Goal: Task Accomplishment & Management: Complete application form

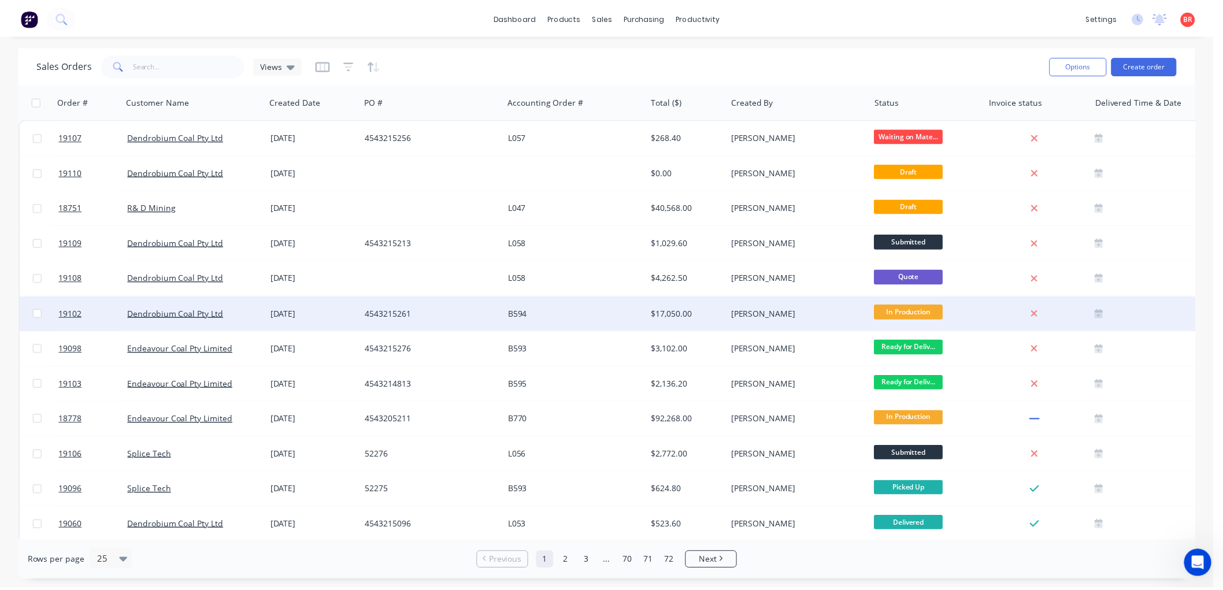
scroll to position [2, 0]
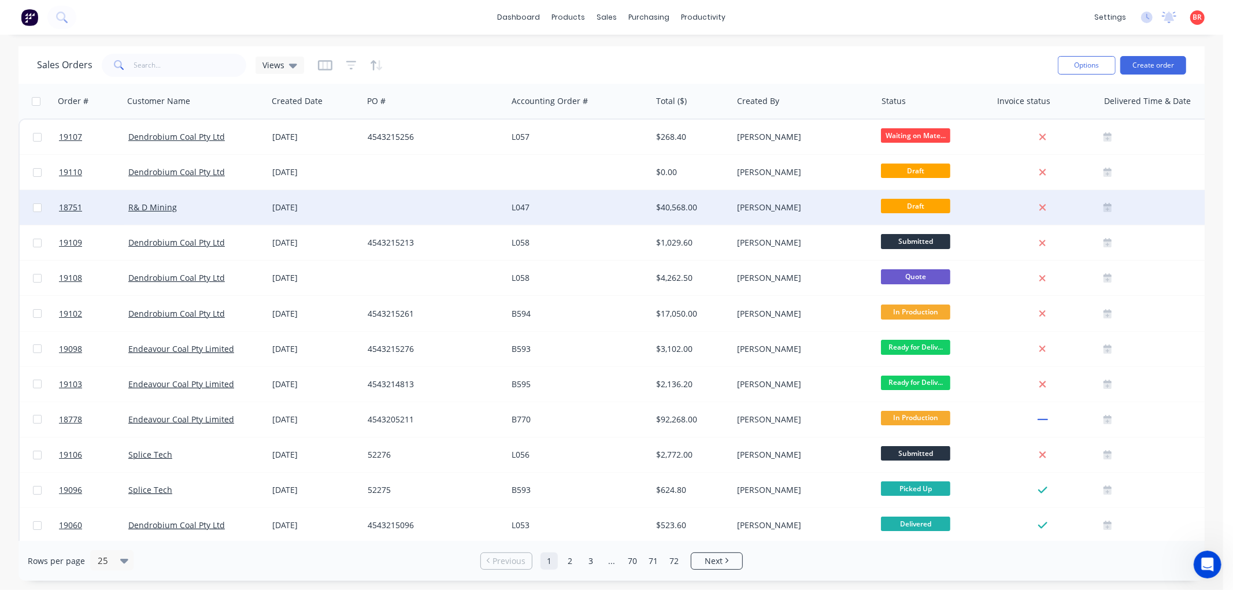
click at [613, 216] on div "L047" at bounding box center [579, 207] width 144 height 35
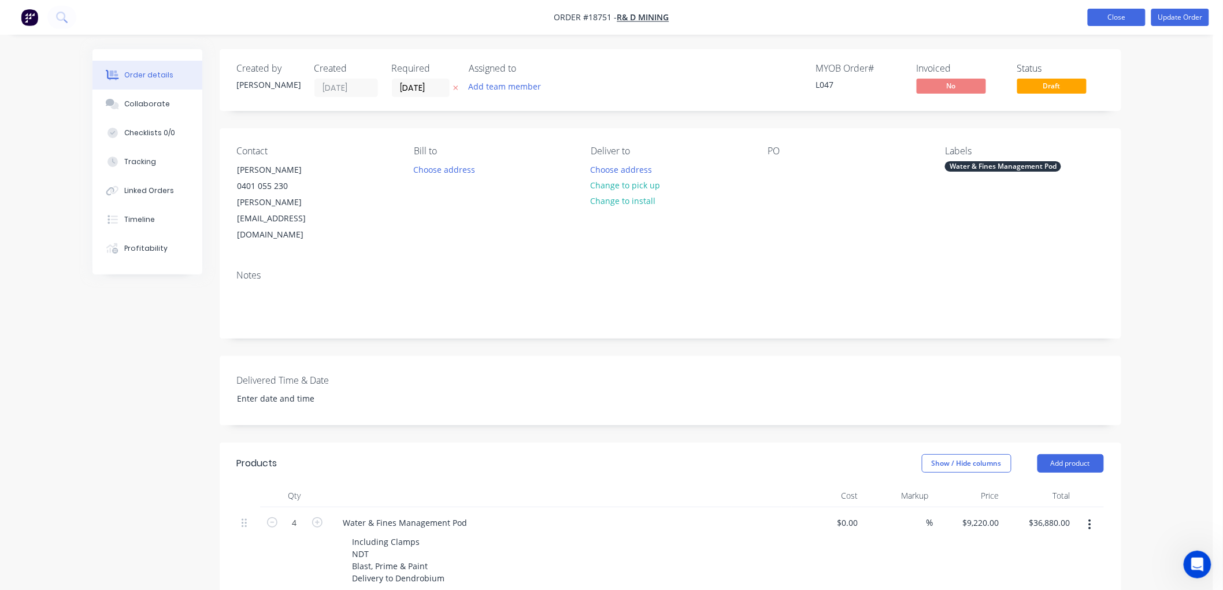
click at [1103, 18] on button "Close" at bounding box center [1117, 17] width 58 height 17
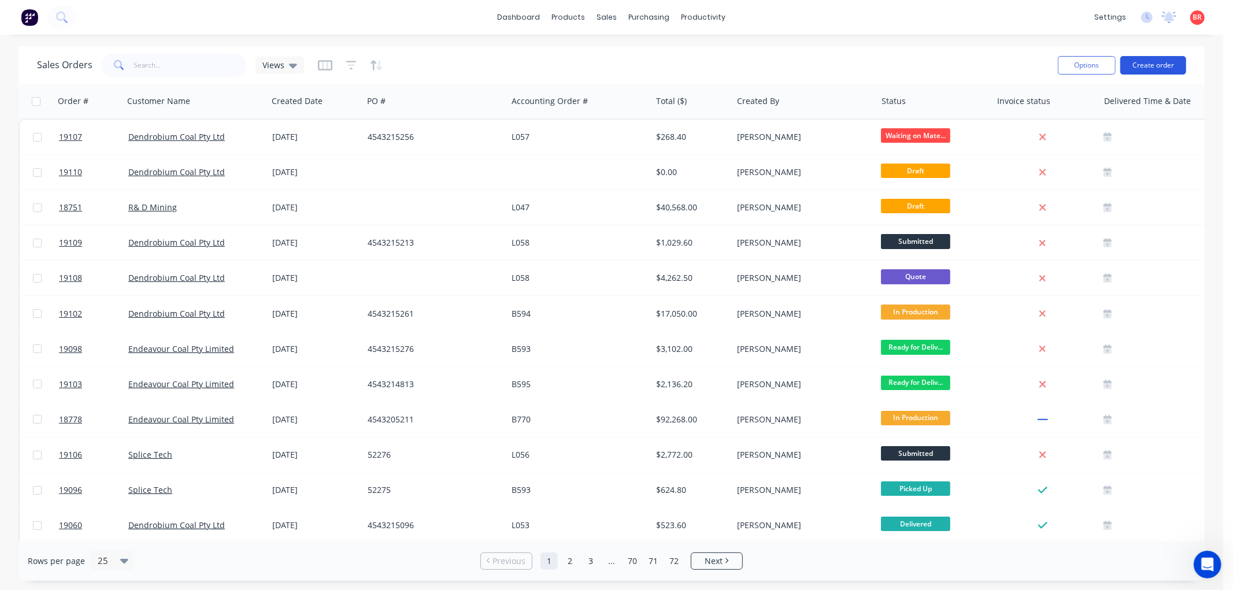
click at [1142, 62] on button "Create order" at bounding box center [1153, 65] width 66 height 18
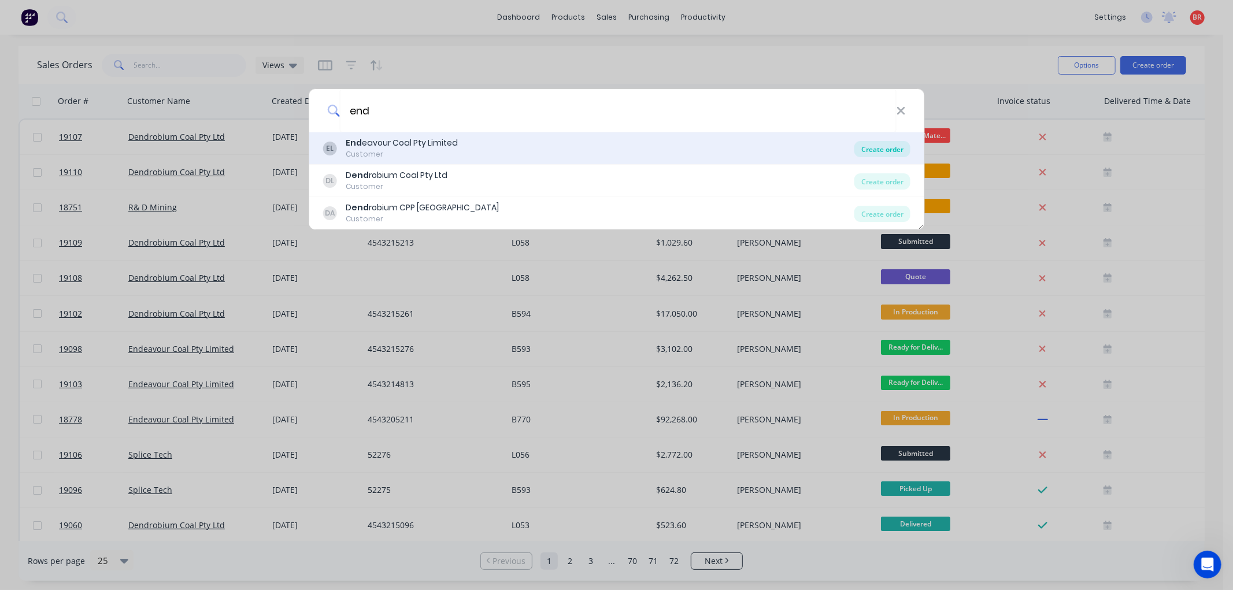
type input "end"
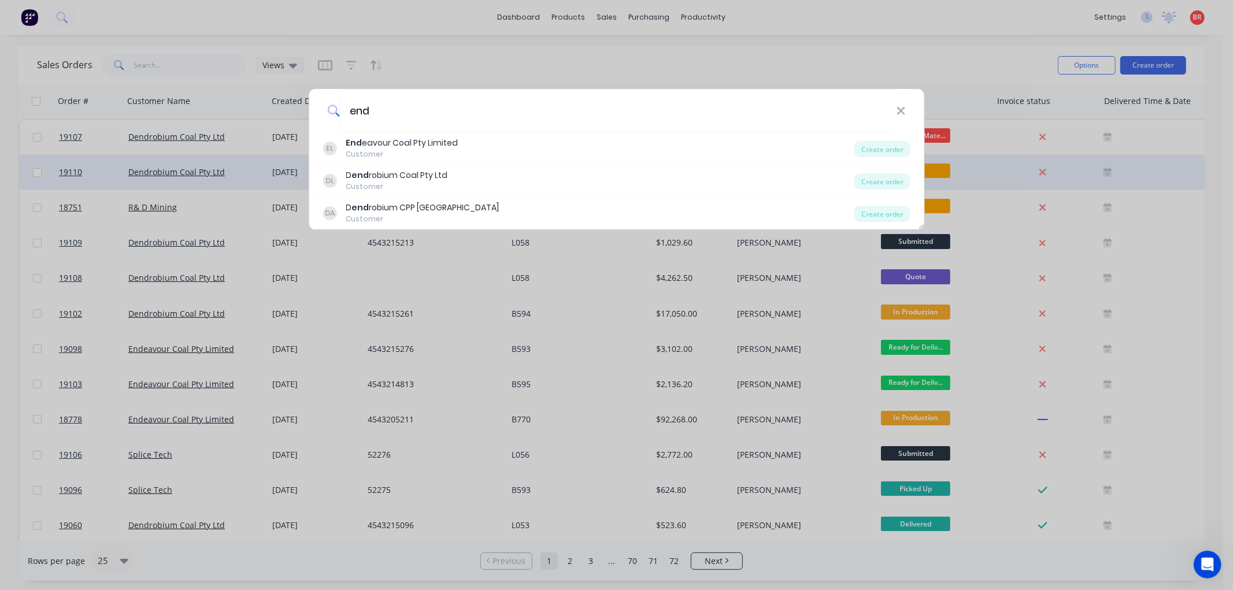
drag, startPoint x: 866, startPoint y: 145, endPoint x: 828, endPoint y: 179, distance: 51.2
click at [867, 145] on div "Create order" at bounding box center [882, 149] width 56 height 16
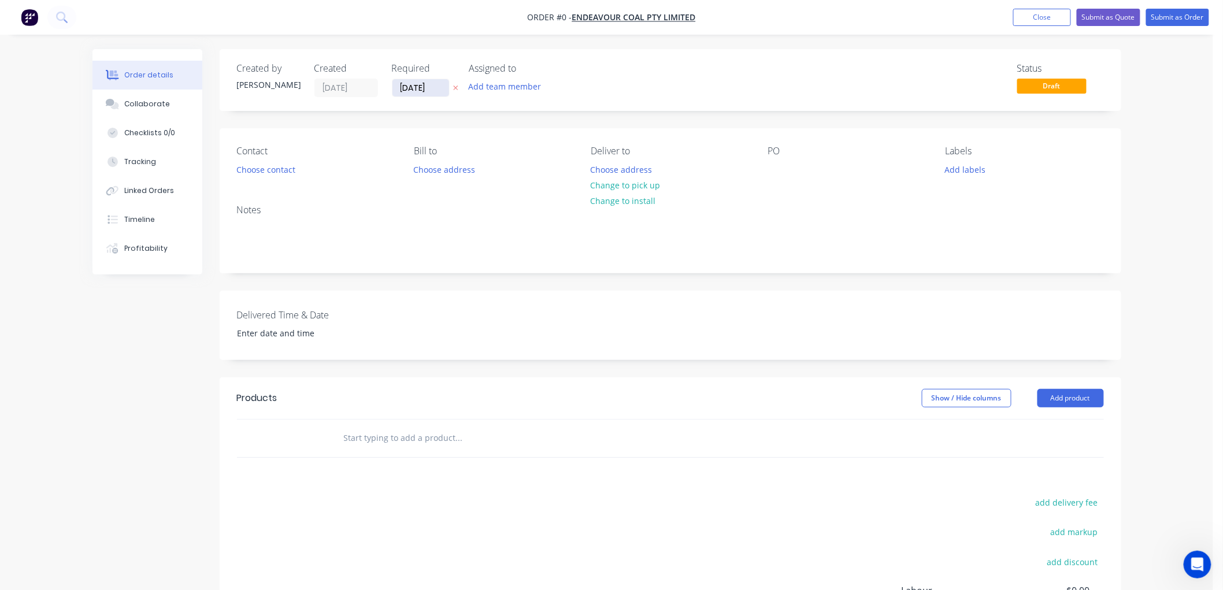
click at [417, 87] on input "[DATE]" at bounding box center [420, 87] width 57 height 17
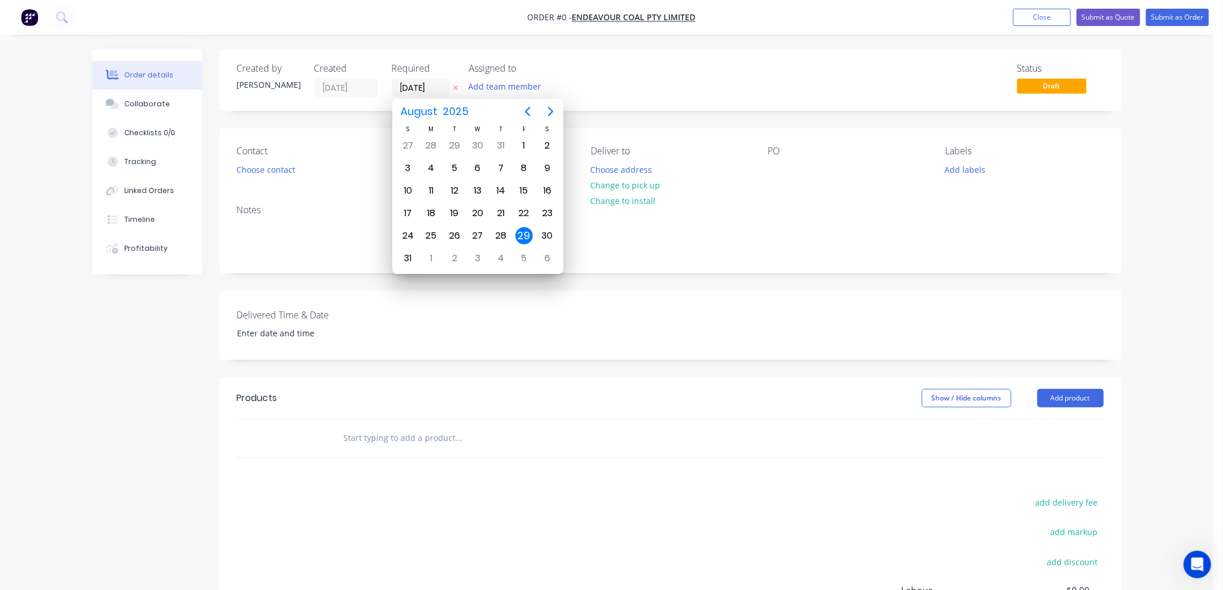
drag, startPoint x: 420, startPoint y: 87, endPoint x: 421, endPoint y: 96, distance: 8.7
click at [421, 96] on label "[DATE]" at bounding box center [421, 88] width 58 height 18
click at [421, 96] on input "[DATE]" at bounding box center [420, 87] width 57 height 17
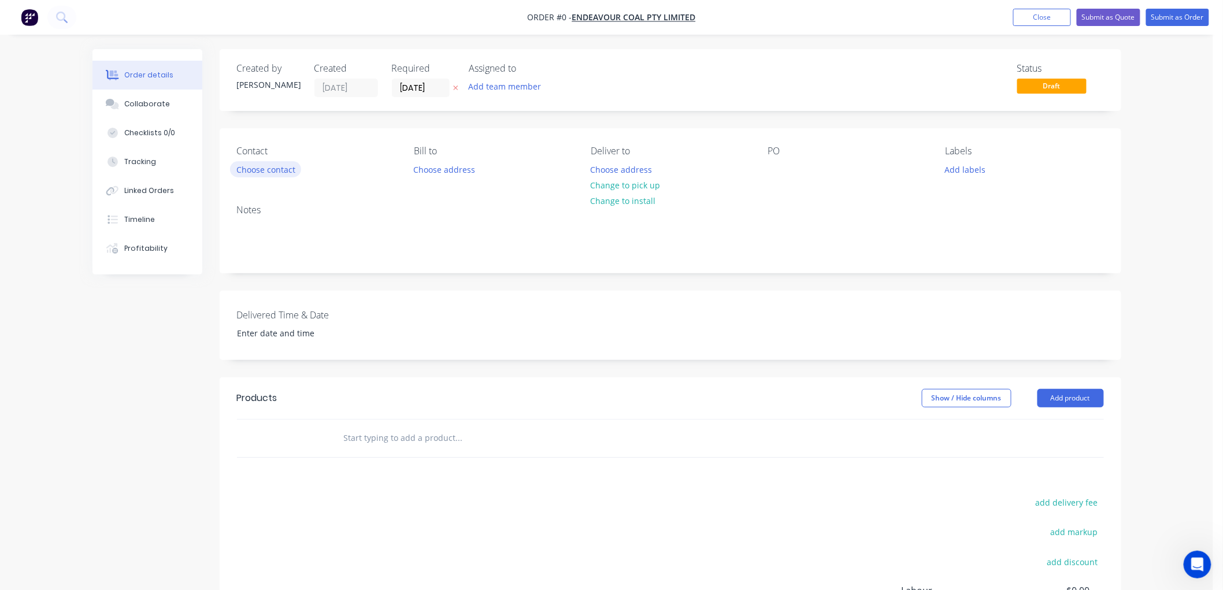
click at [268, 171] on button "Choose contact" at bounding box center [265, 169] width 71 height 16
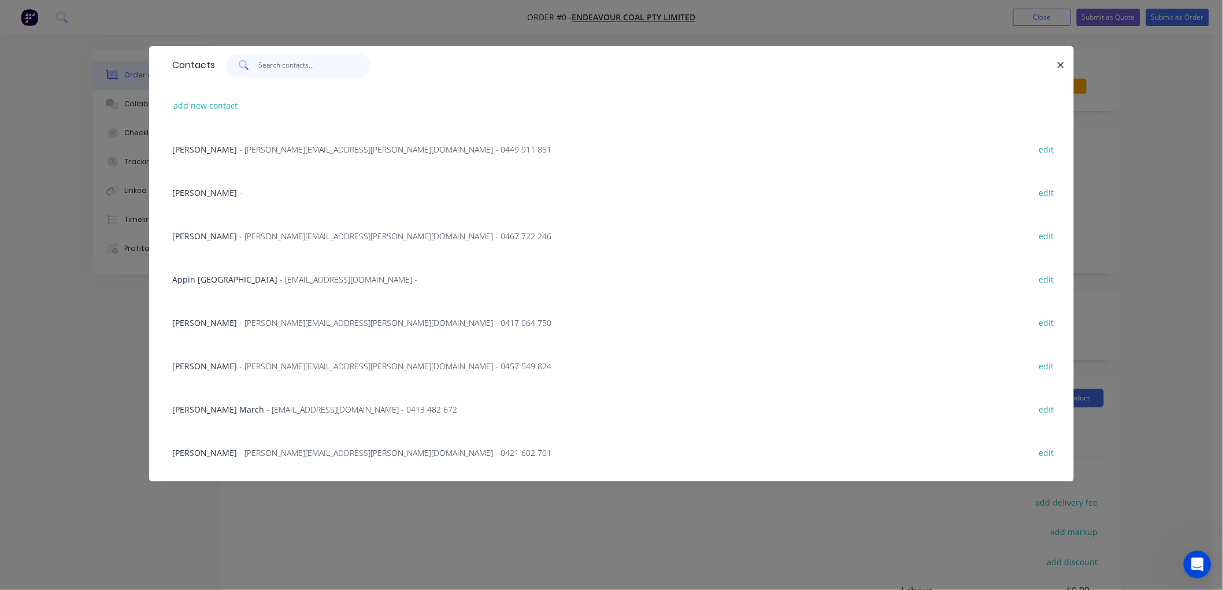
click at [272, 61] on input "text" at bounding box center [315, 65] width 113 height 23
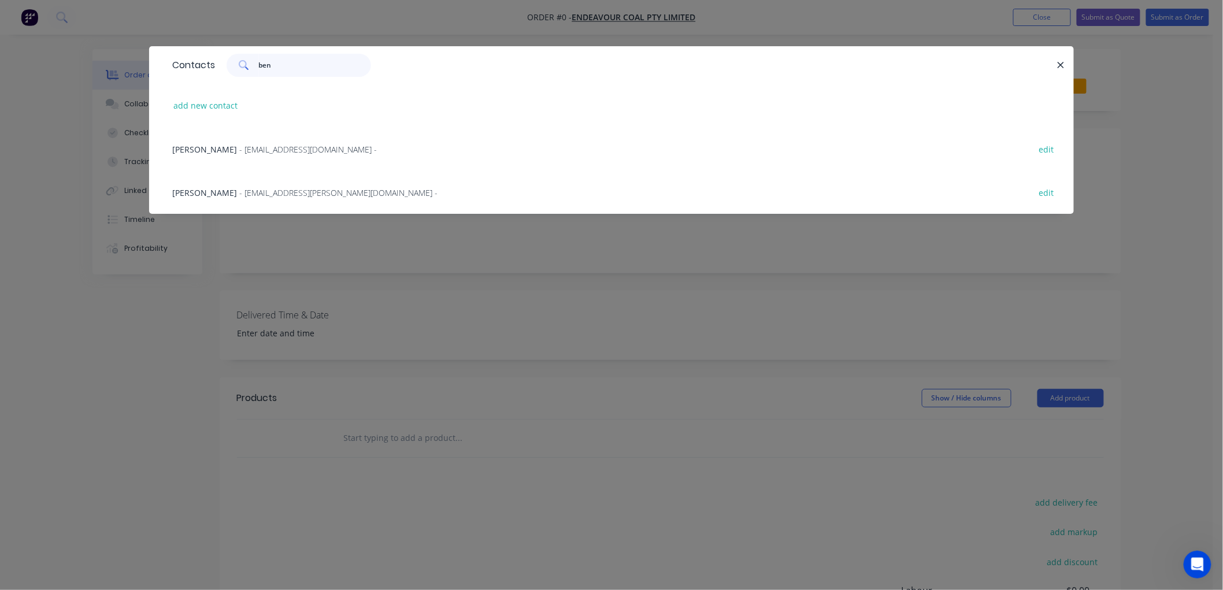
type input "ben"
click at [269, 150] on span "- [EMAIL_ADDRESS][DOMAIN_NAME] -" at bounding box center [308, 149] width 138 height 11
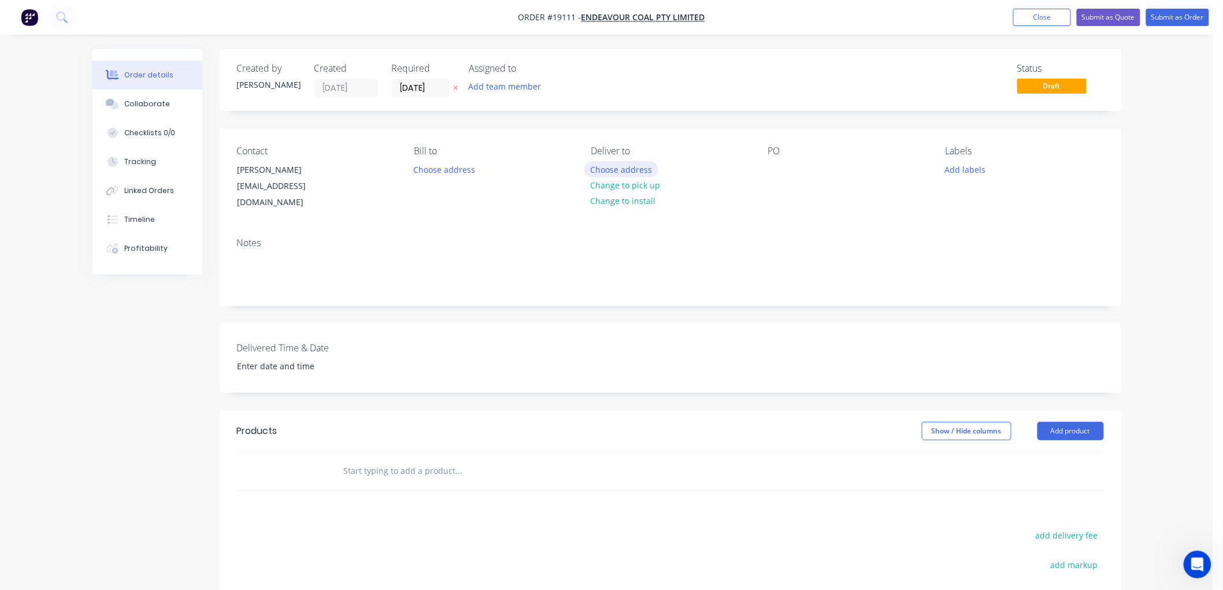
click at [620, 169] on button "Choose address" at bounding box center [621, 169] width 74 height 16
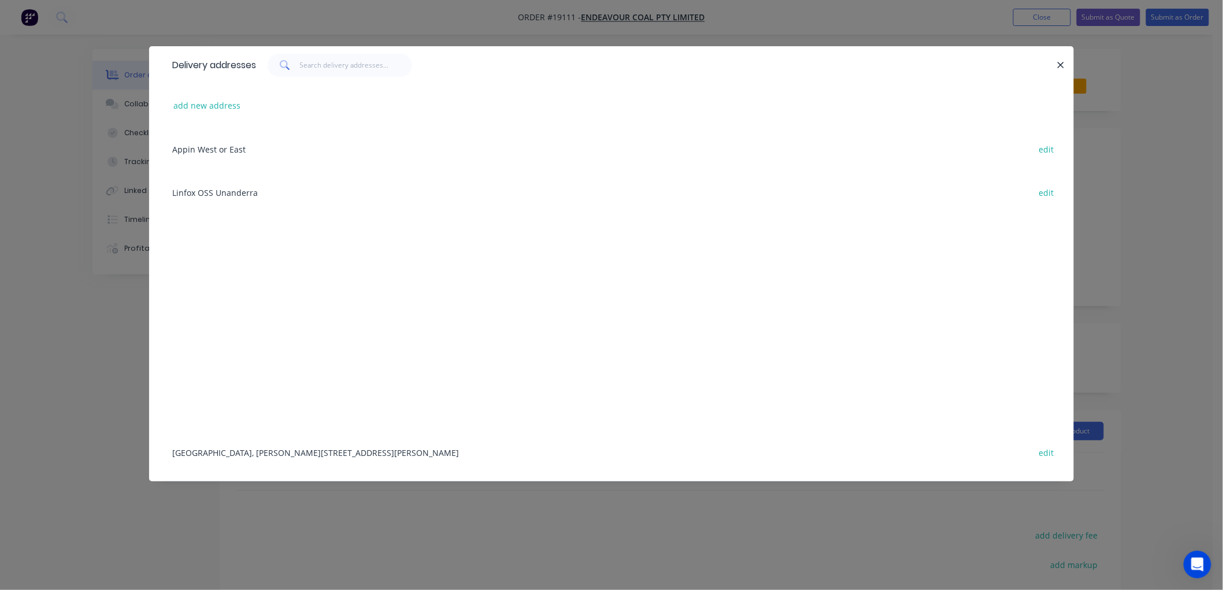
click at [253, 449] on div "[GEOGRAPHIC_DATA], [PERSON_NAME][STREET_ADDRESS][PERSON_NAME] edit" at bounding box center [611, 452] width 890 height 43
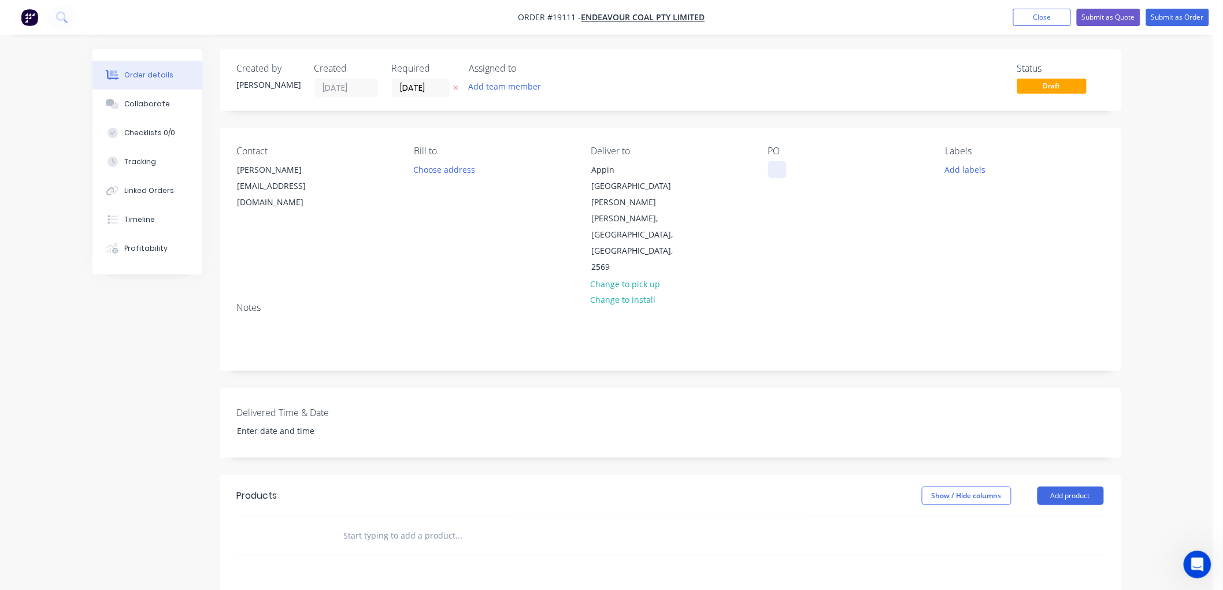
click at [772, 170] on div at bounding box center [777, 169] width 18 height 17
click at [413, 524] on input "text" at bounding box center [458, 535] width 231 height 23
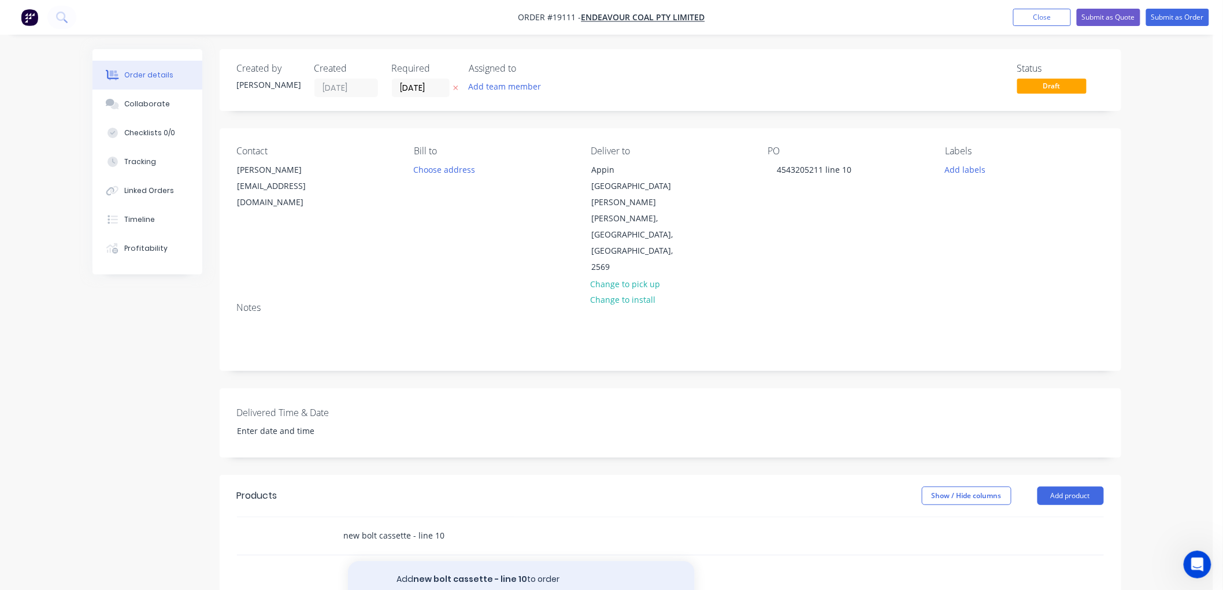
type input "new bolt cassette - line 10"
click at [444, 561] on button "Add new bolt cassette - line 10 to order" at bounding box center [521, 579] width 347 height 37
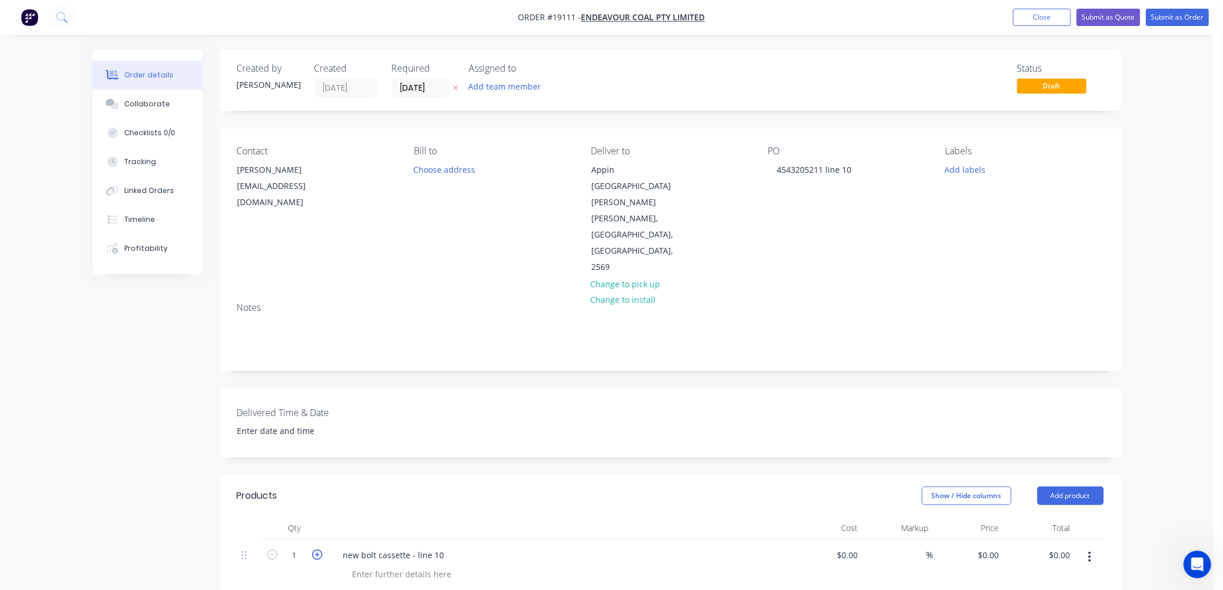
click at [314, 550] on icon "button" at bounding box center [317, 555] width 10 height 10
type input "2"
click at [844, 547] on div "$0.00" at bounding box center [846, 555] width 31 height 17
type input "$4,194.00"
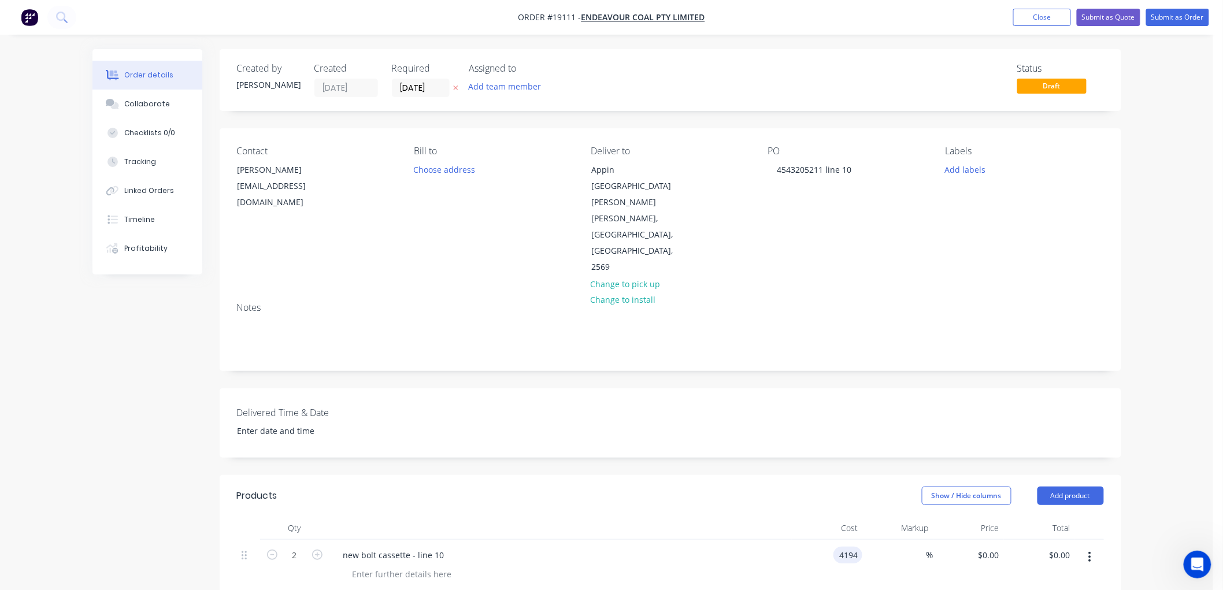
type input "$8,388.00"
click at [1192, 324] on div "Order details Collaborate Checklists 0/0 Tracking Linked Orders Timeline Profit…" at bounding box center [606, 462] width 1213 height 925
click at [1156, 18] on button "Submit as Order" at bounding box center [1177, 17] width 63 height 17
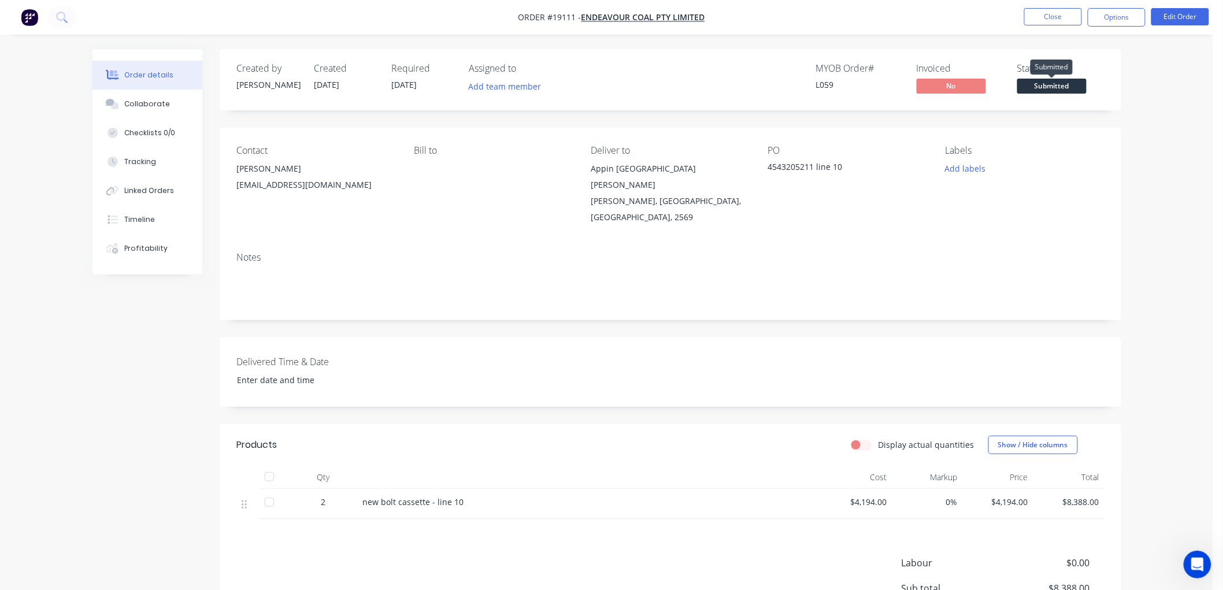
click at [1031, 84] on span "Submitted" at bounding box center [1051, 86] width 69 height 14
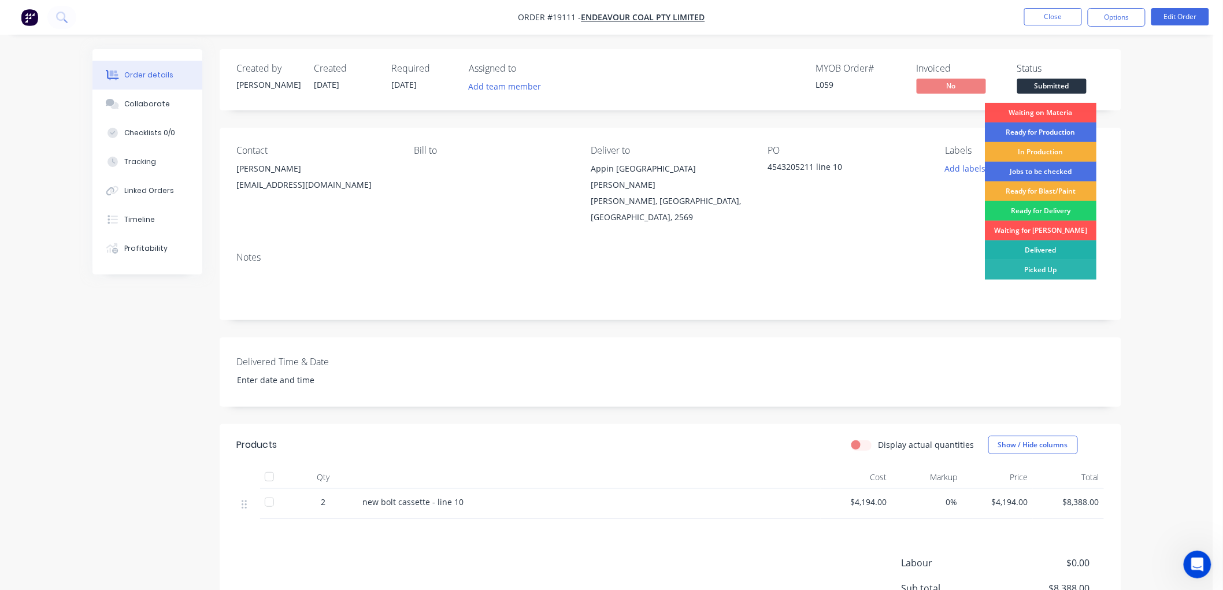
click at [1021, 245] on div "Delivered" at bounding box center [1041, 250] width 112 height 20
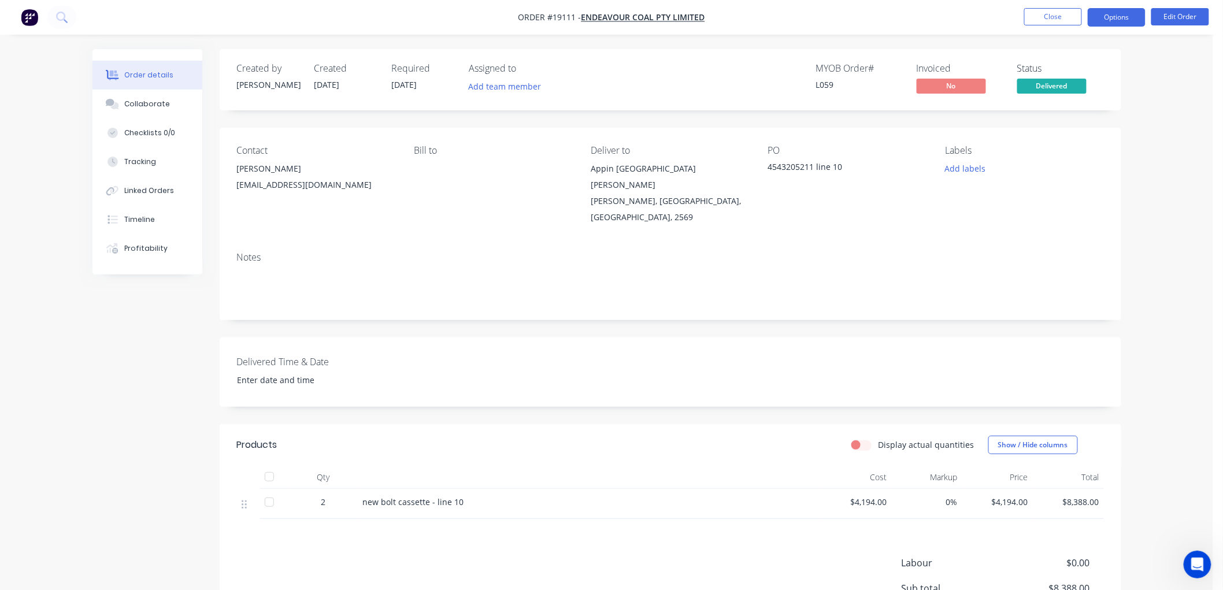
click at [1103, 21] on button "Options" at bounding box center [1117, 17] width 58 height 18
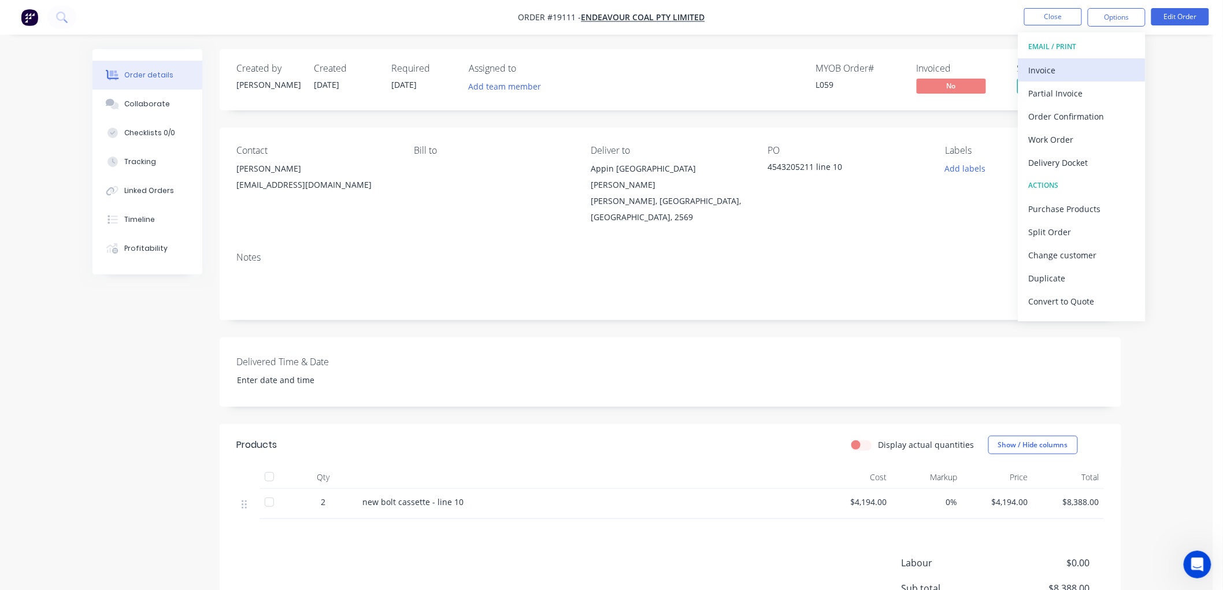
click at [1047, 73] on div "Invoice" at bounding box center [1082, 70] width 106 height 17
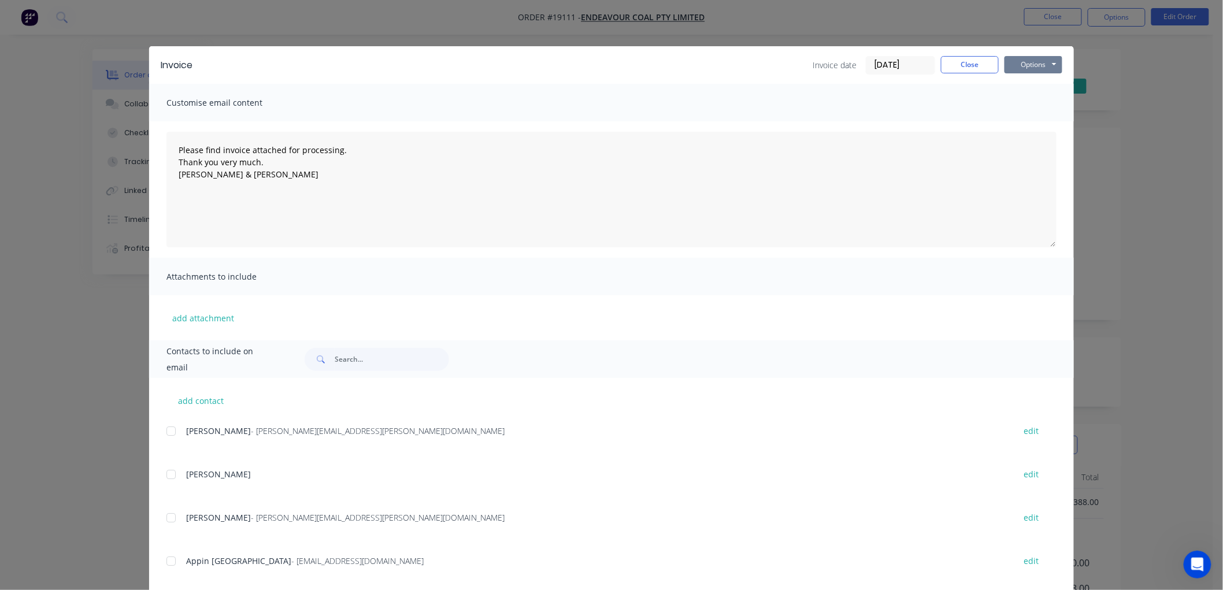
click at [1008, 62] on button "Options" at bounding box center [1033, 64] width 58 height 17
click at [1031, 107] on button "Print" at bounding box center [1041, 104] width 74 height 19
type textarea "Please find invoice attached for processing. Thank you very much. [PERSON_NAME]…"
click at [958, 62] on button "Close" at bounding box center [970, 64] width 58 height 17
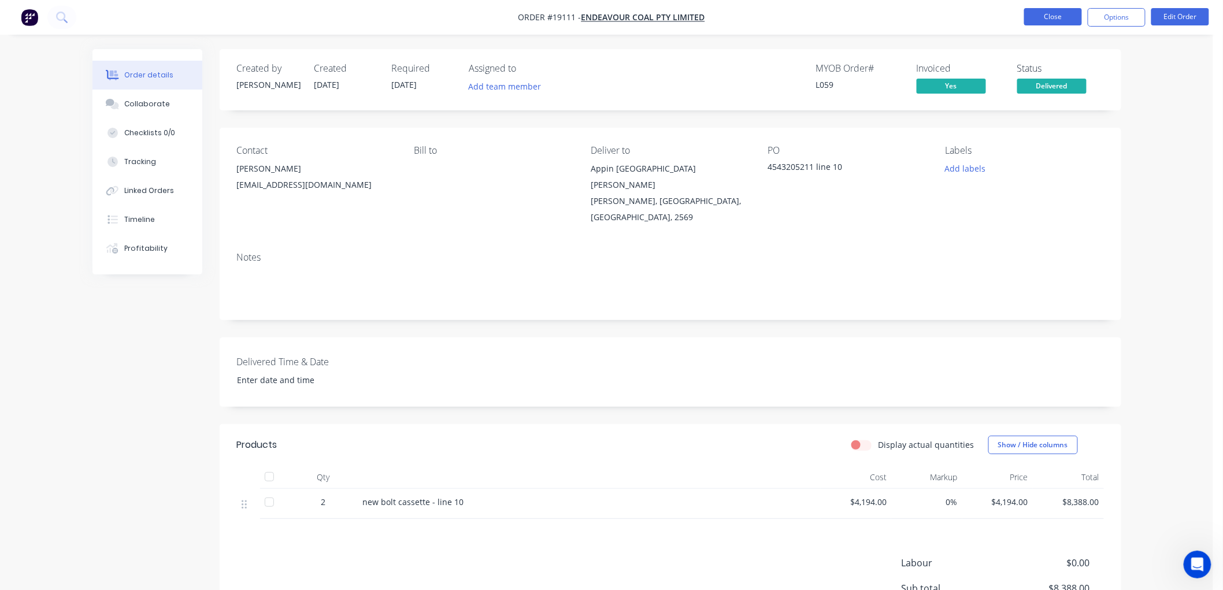
click at [1044, 20] on button "Close" at bounding box center [1053, 16] width 58 height 17
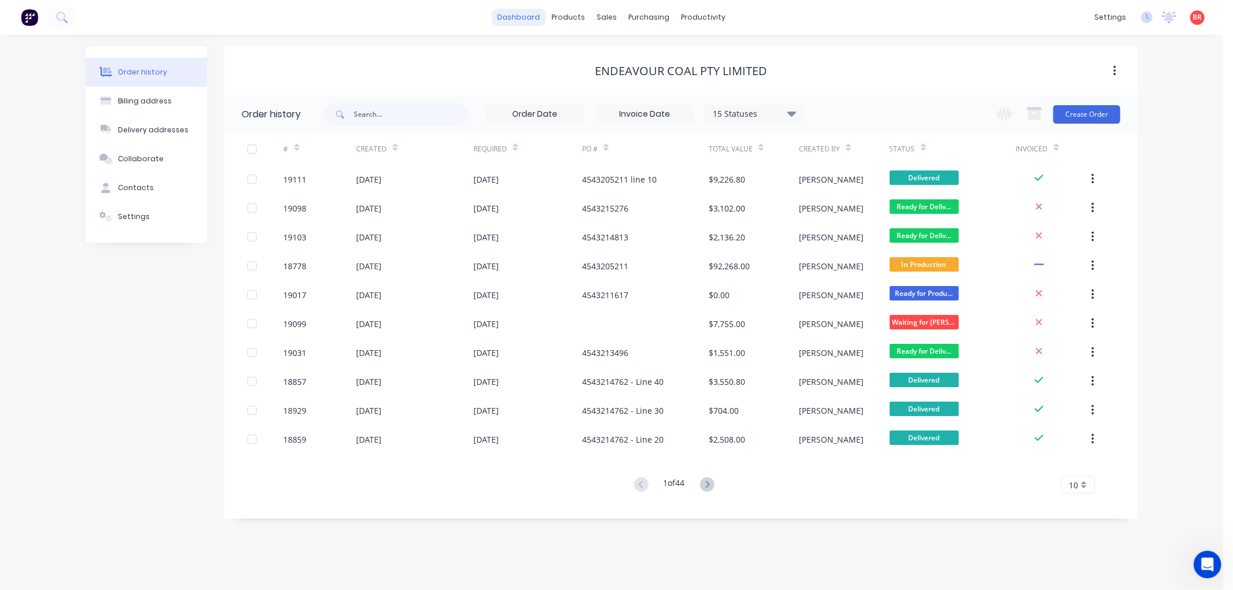
click at [522, 16] on link "dashboard" at bounding box center [519, 17] width 54 height 17
